Goal: Find specific page/section: Find specific page/section

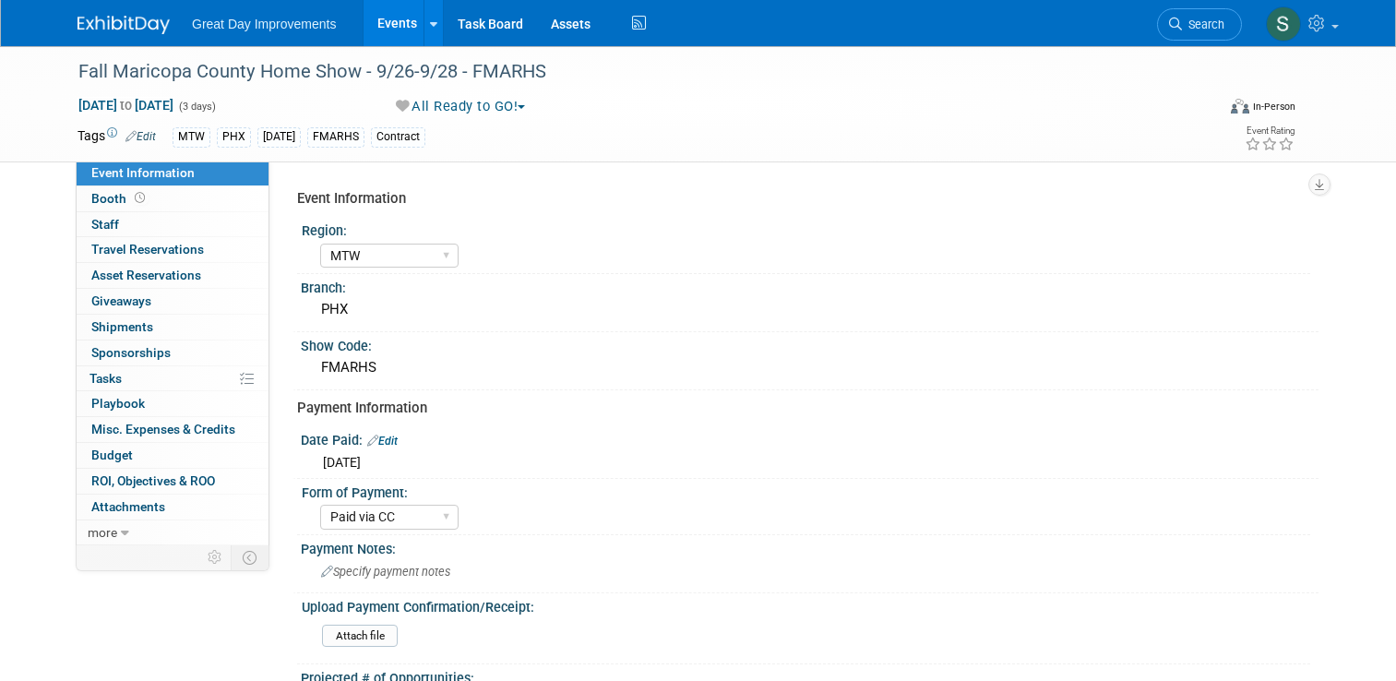
select select "MTW"
select select "Paid via CC"
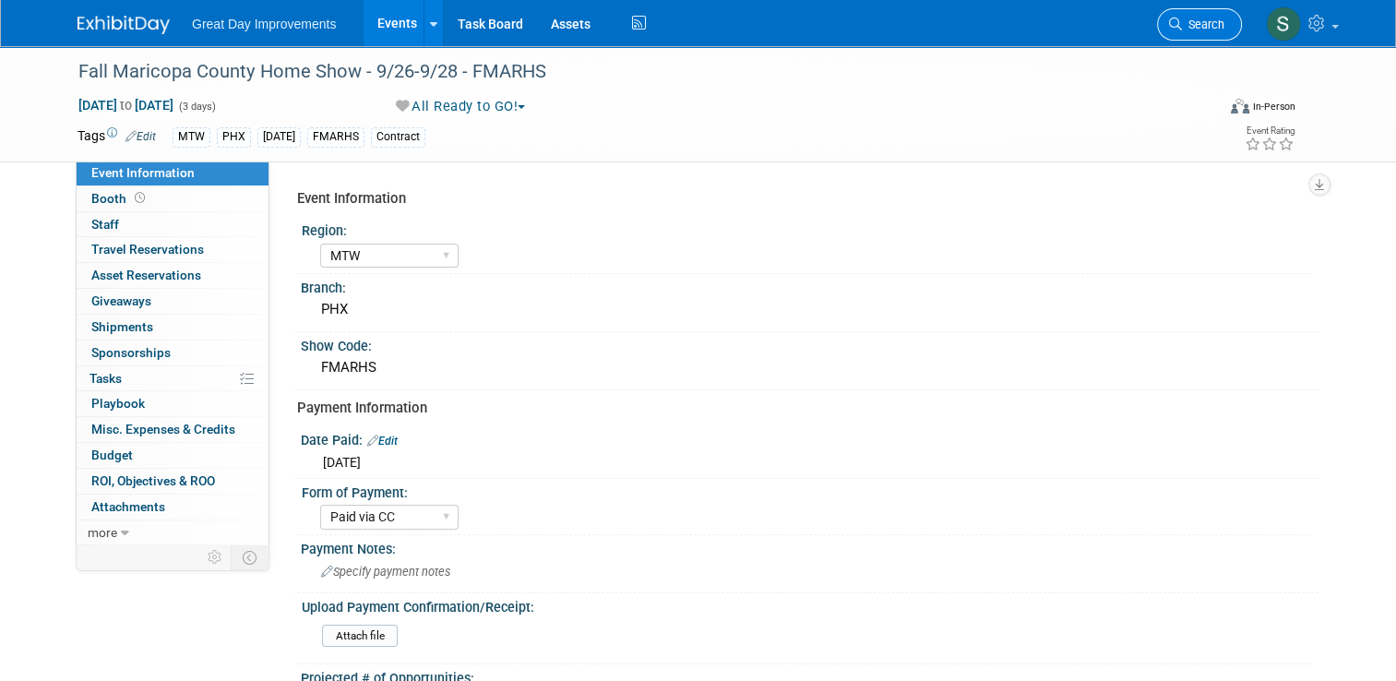
click at [1225, 30] on span "Search" at bounding box center [1203, 25] width 42 height 14
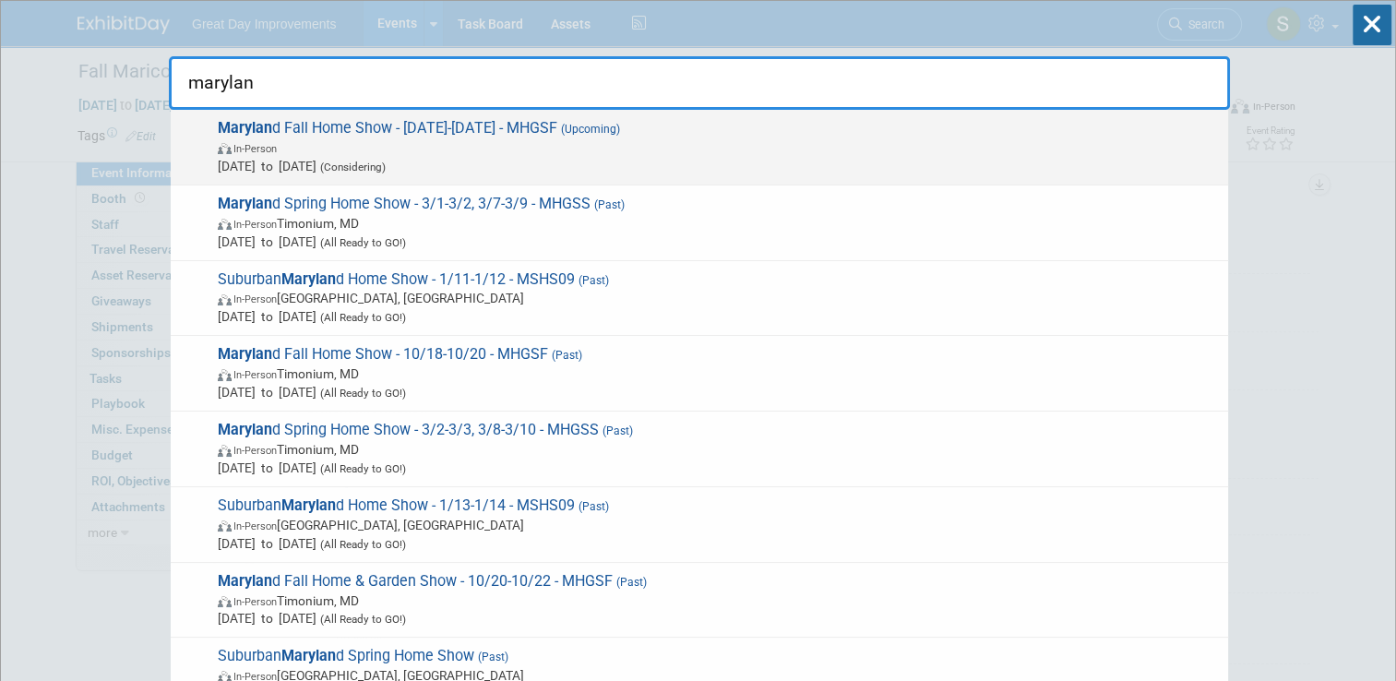
type input "marylan"
click at [952, 138] on span "In-Person" at bounding box center [718, 147] width 1001 height 18
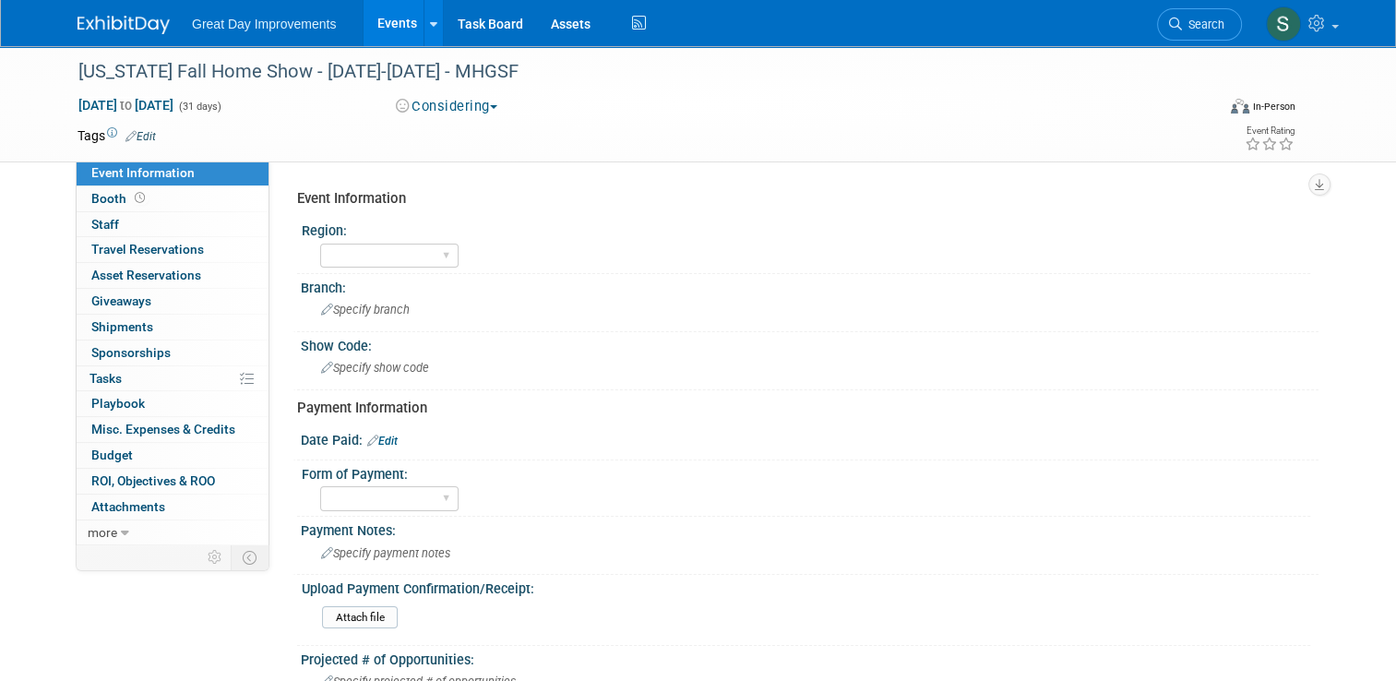
click at [1204, 6] on li "Search" at bounding box center [1199, 22] width 85 height 45
click at [1200, 17] on link "Search" at bounding box center [1199, 24] width 85 height 32
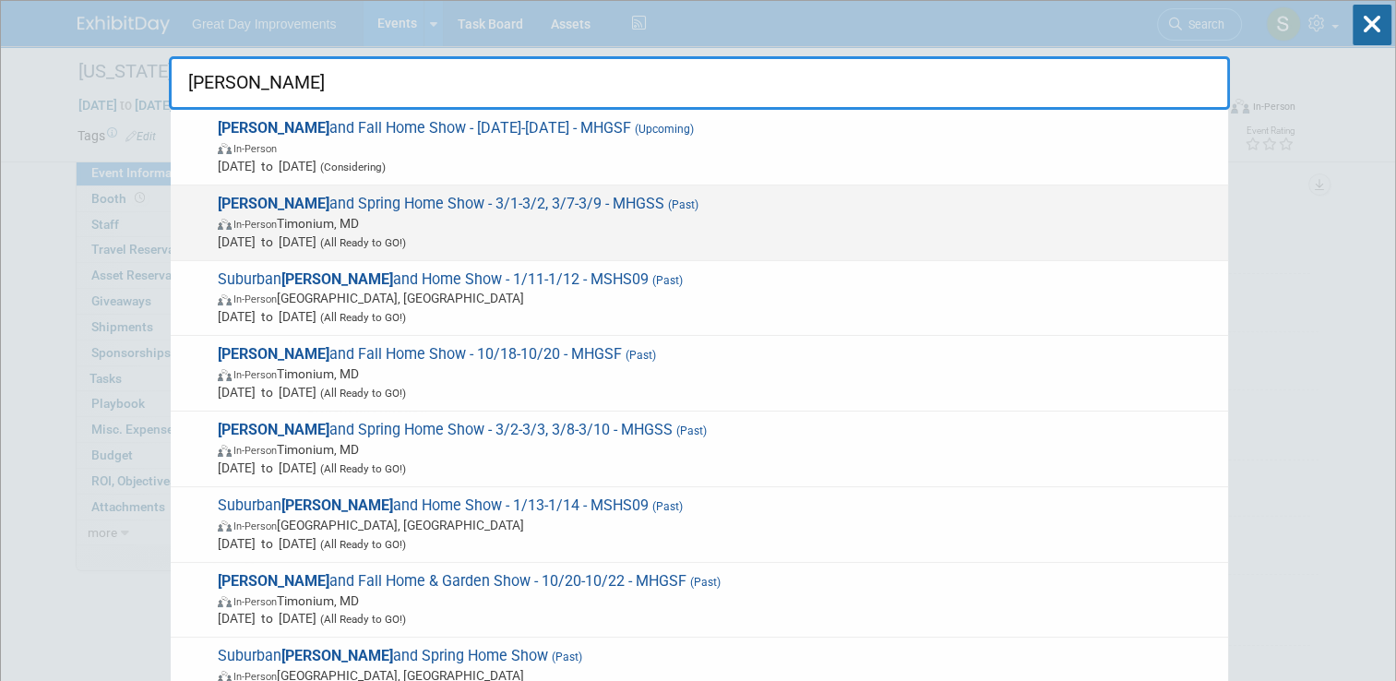
type input "[PERSON_NAME]"
click at [998, 246] on span "[DATE] to [DATE] (All Ready to GO!)" at bounding box center [718, 242] width 1001 height 18
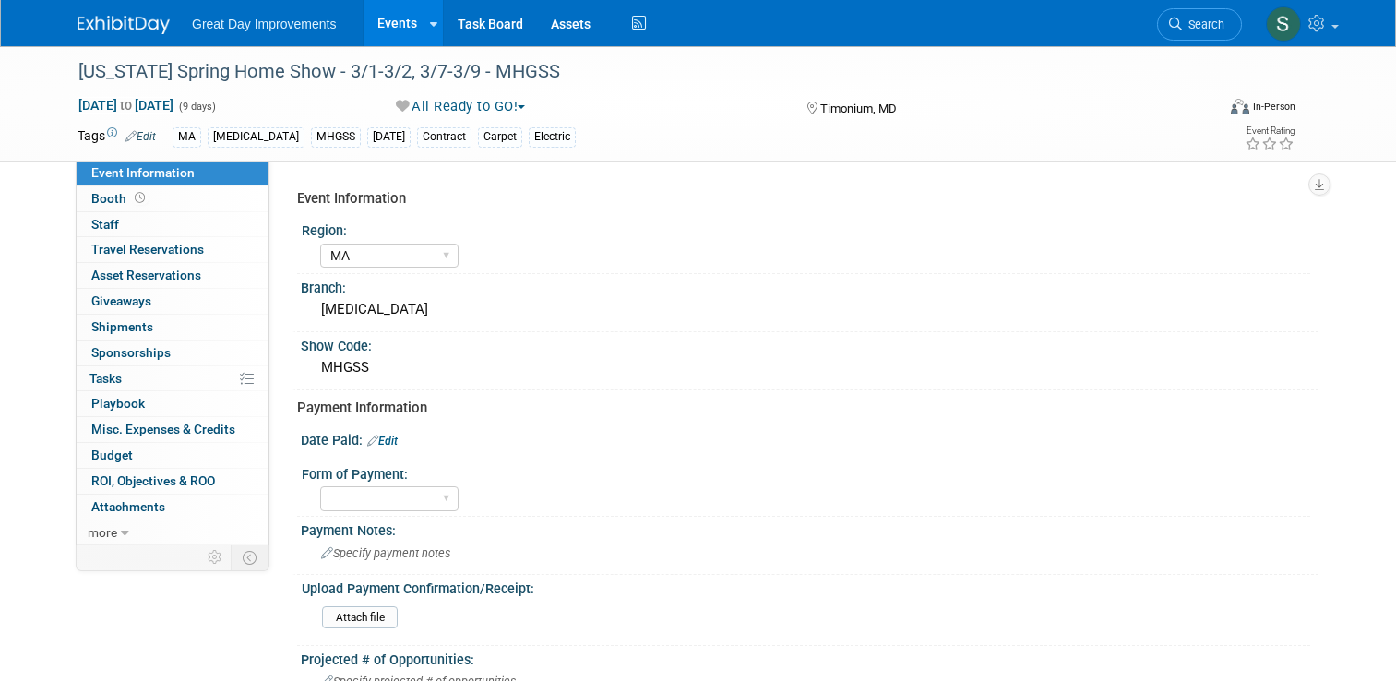
select select "MA"
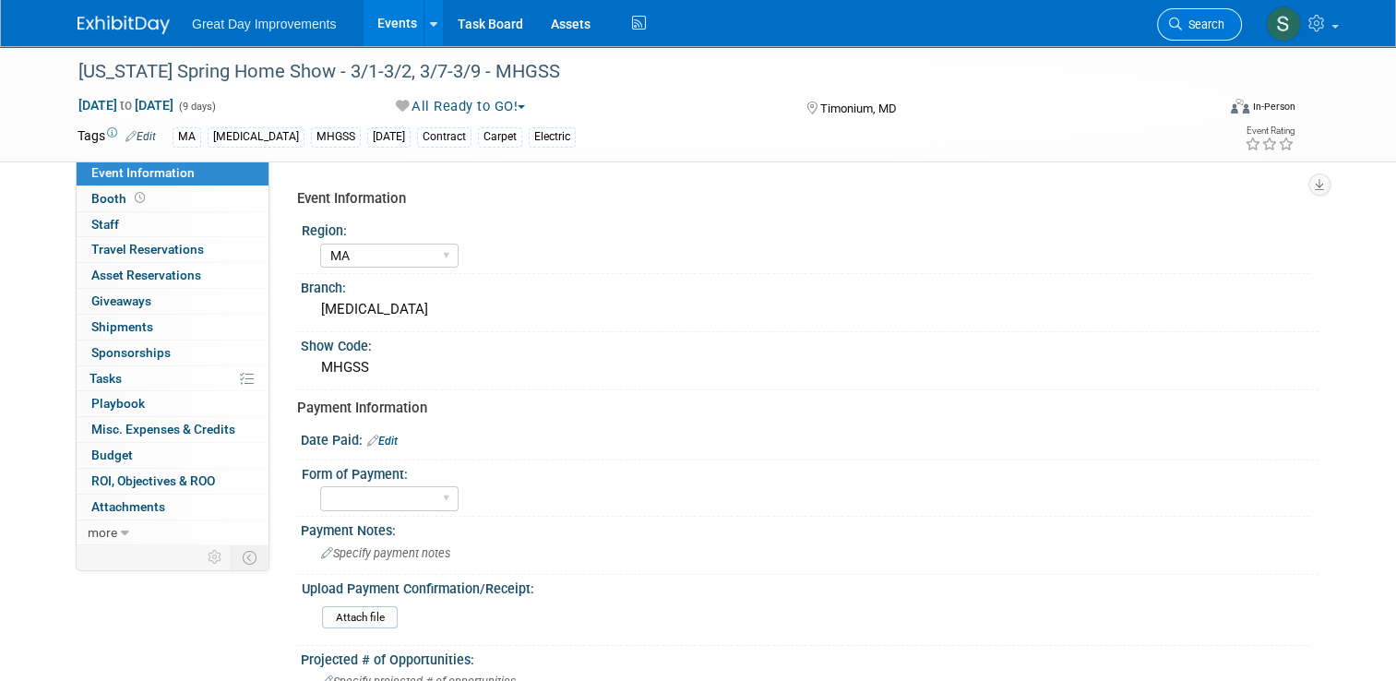
click at [1210, 24] on span "Search" at bounding box center [1203, 25] width 42 height 14
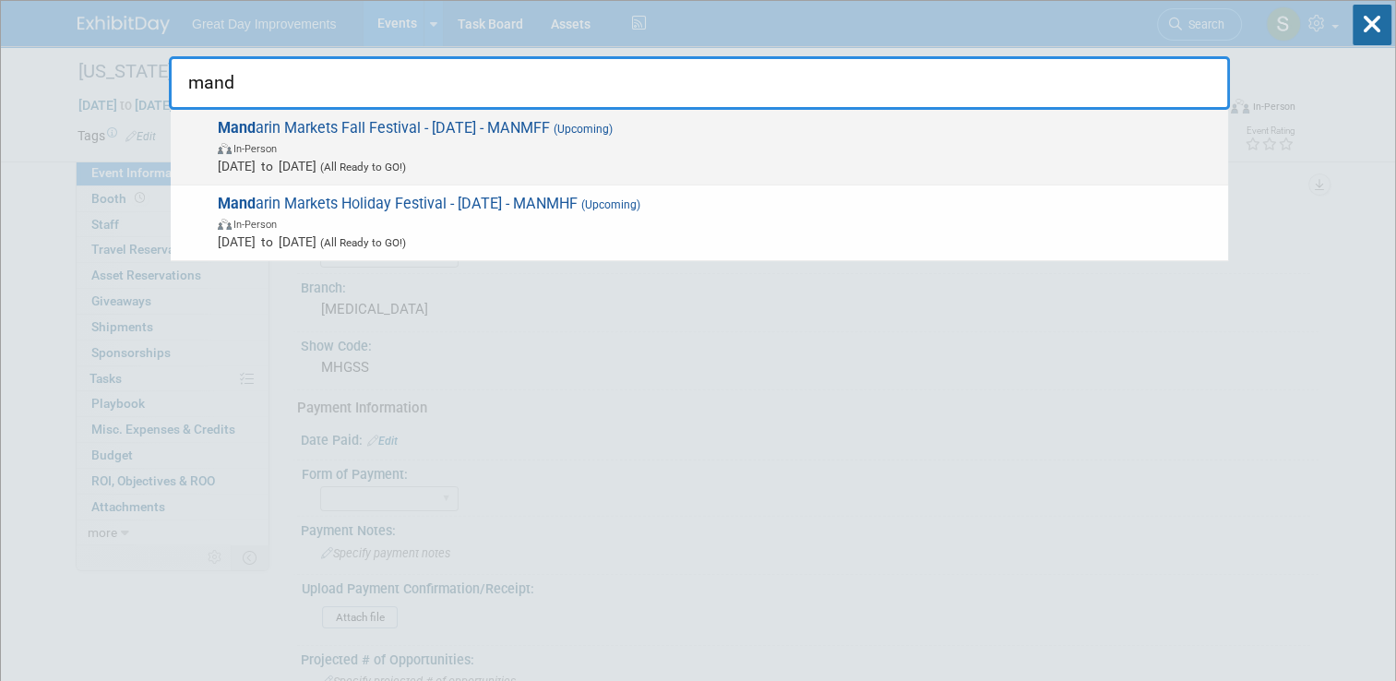
type input "mand"
click at [659, 166] on span "Sep 27, 2025 to Sep 27, 2025 (All Ready to GO!)" at bounding box center [718, 166] width 1001 height 18
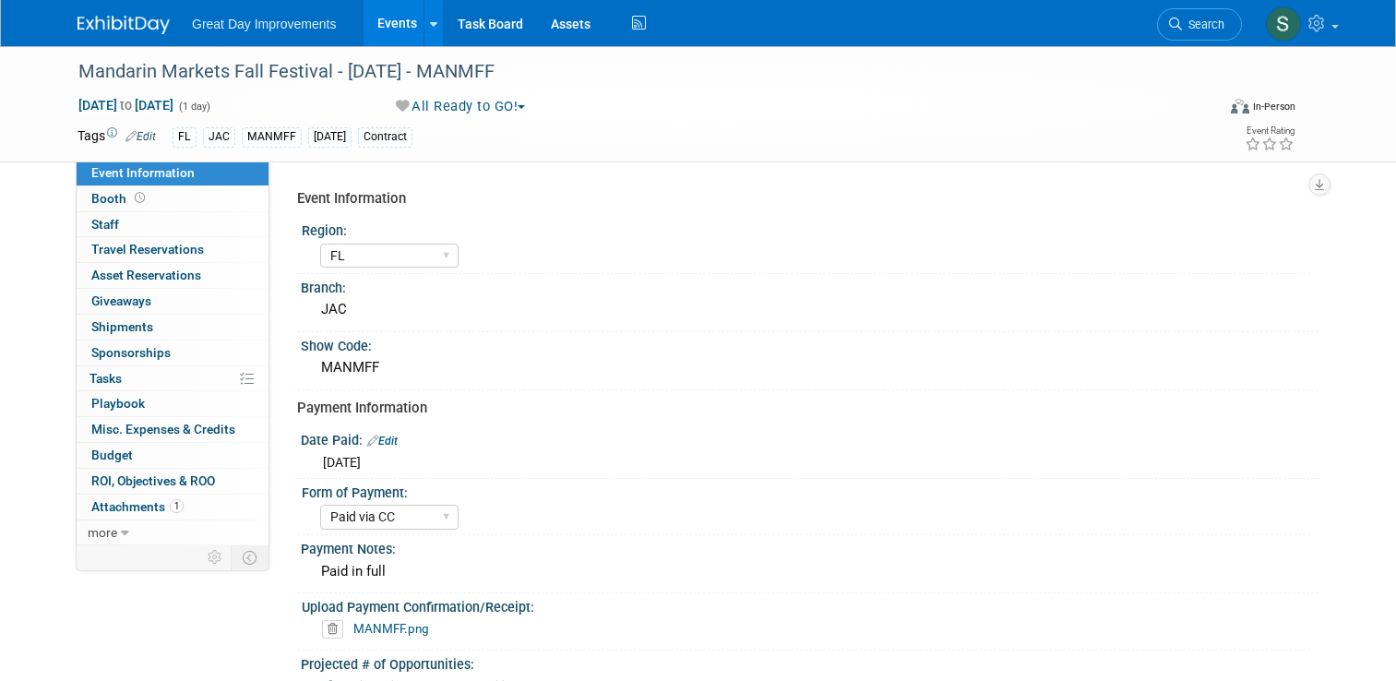
select select "FL"
select select "Paid via CC"
select select "Not Required"
